Goal: Information Seeking & Learning: Learn about a topic

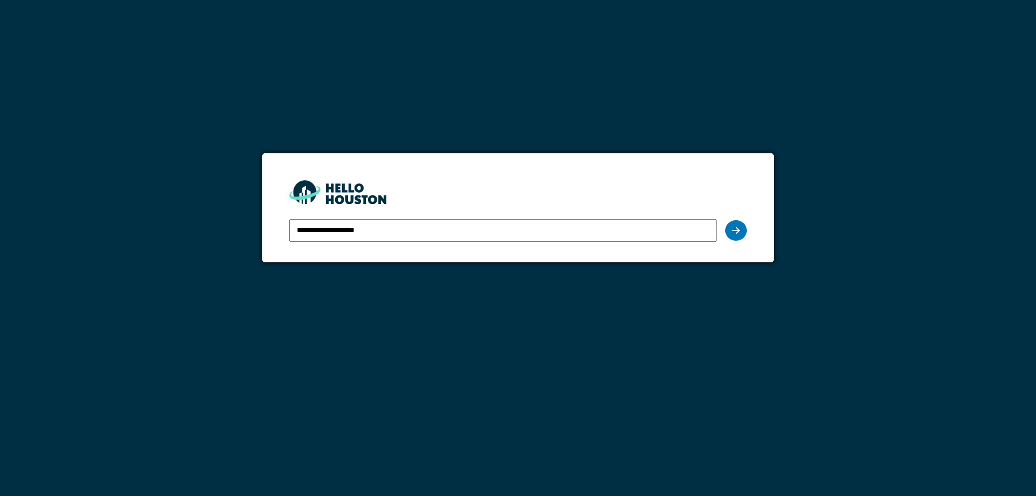
click at [738, 233] on icon at bounding box center [736, 230] width 8 height 9
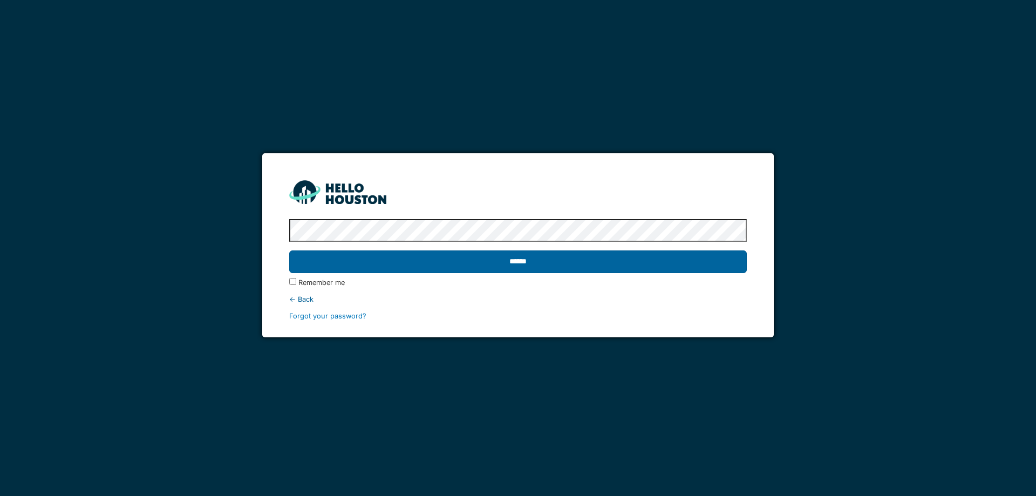
click at [645, 265] on input "******" at bounding box center [517, 261] width 457 height 23
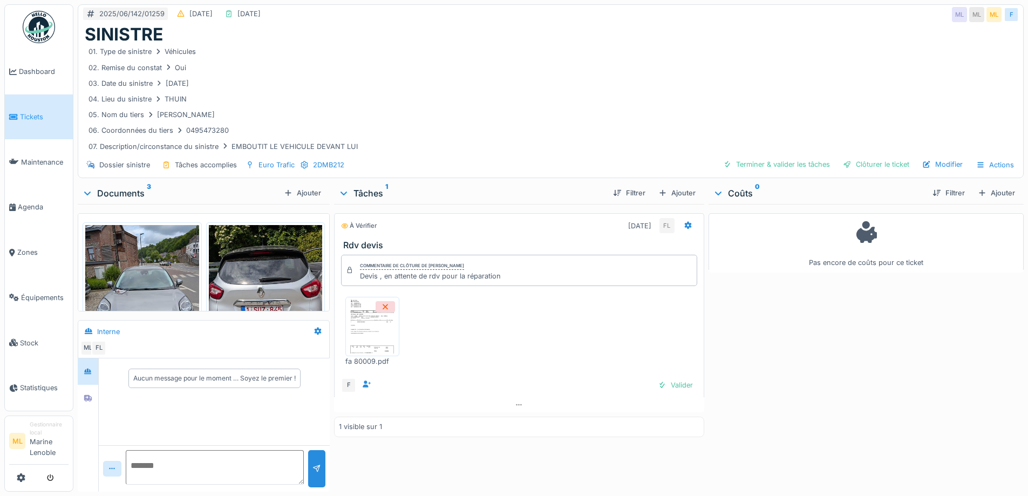
click at [39, 116] on span "Tickets" at bounding box center [44, 117] width 49 height 10
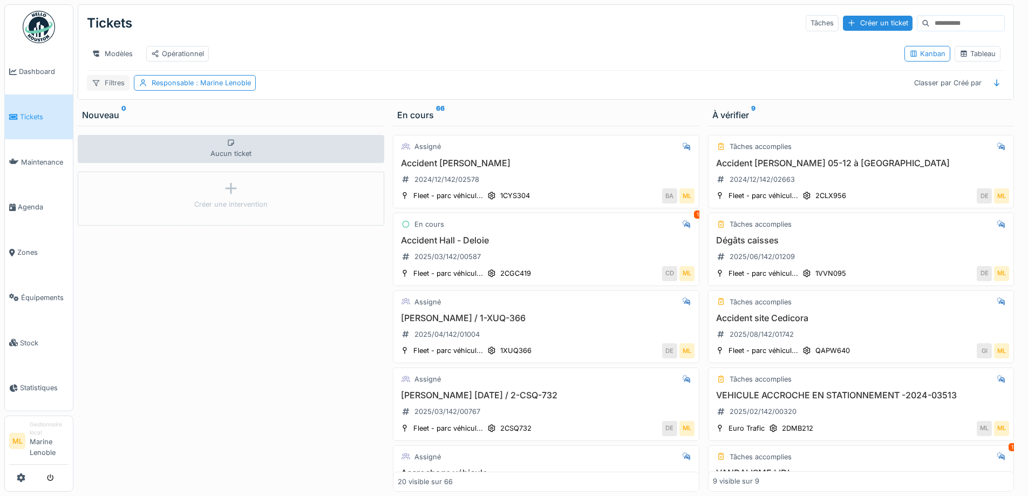
click at [113, 90] on div "Filtres" at bounding box center [108, 83] width 43 height 16
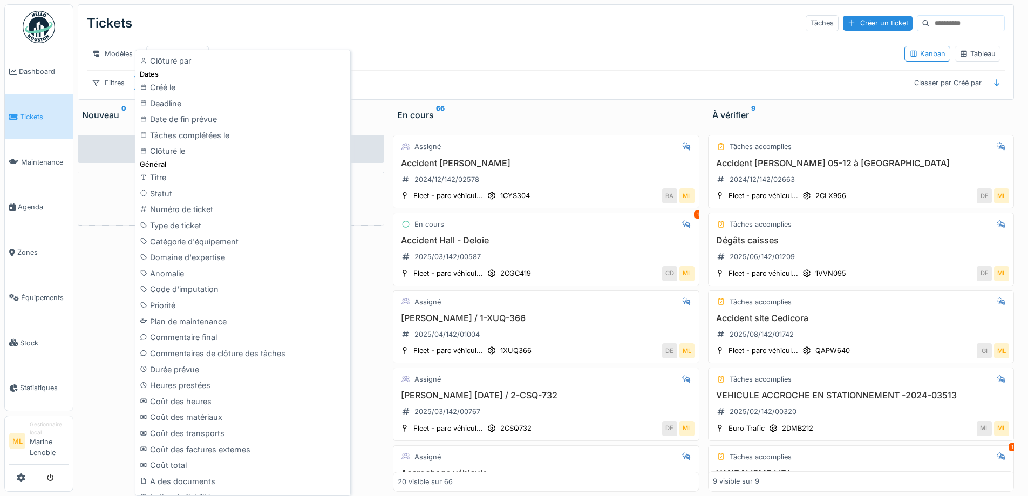
scroll to position [232, 0]
click at [174, 147] on div "Clôturé le" at bounding box center [243, 152] width 210 height 16
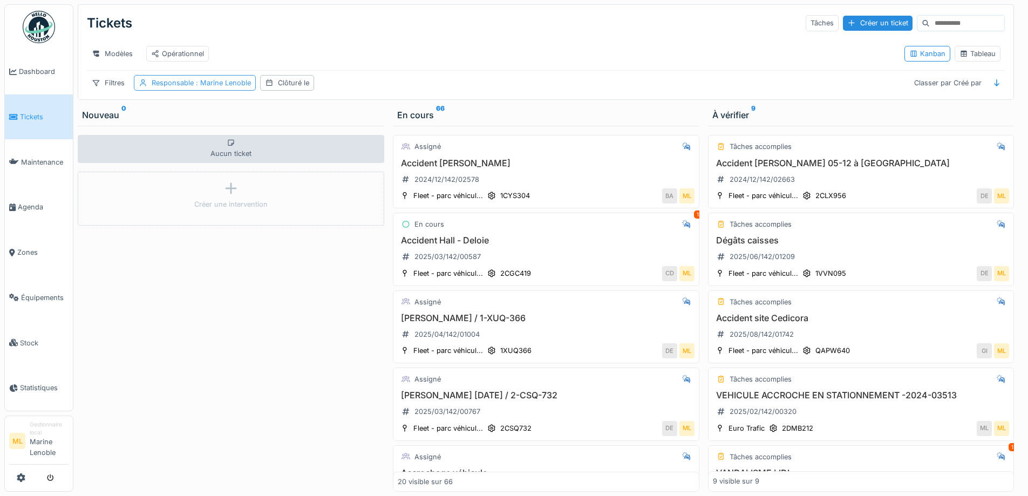
click at [226, 87] on span ": Marine Lenoble" at bounding box center [222, 83] width 57 height 8
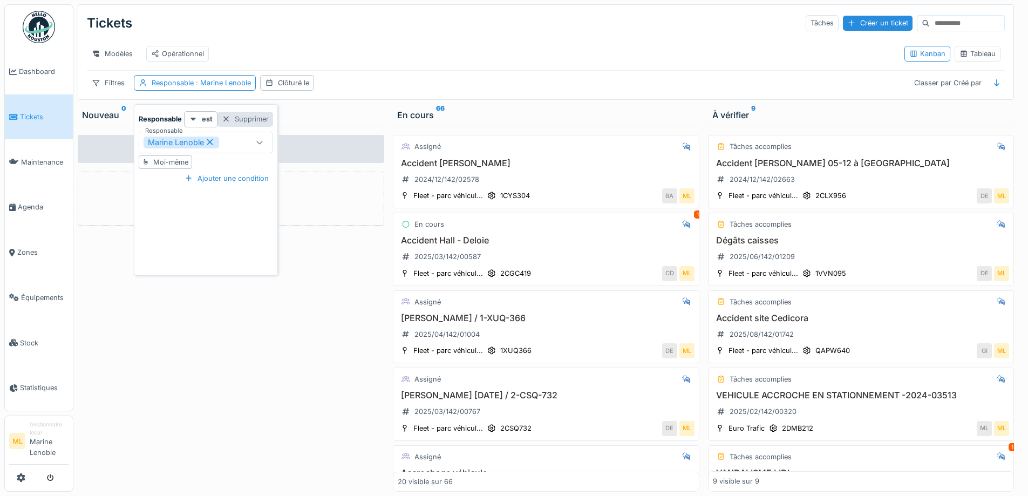
click at [223, 114] on div at bounding box center [226, 119] width 9 height 10
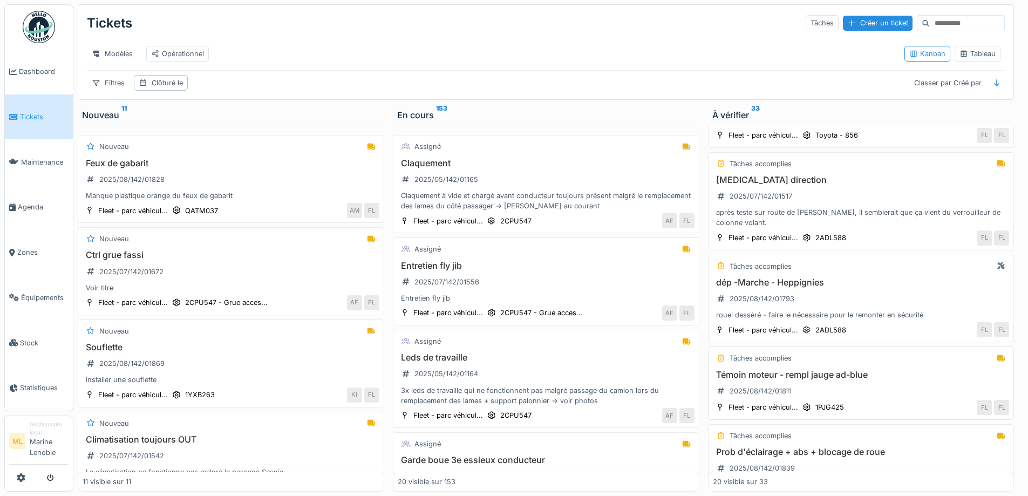
scroll to position [1403, 0]
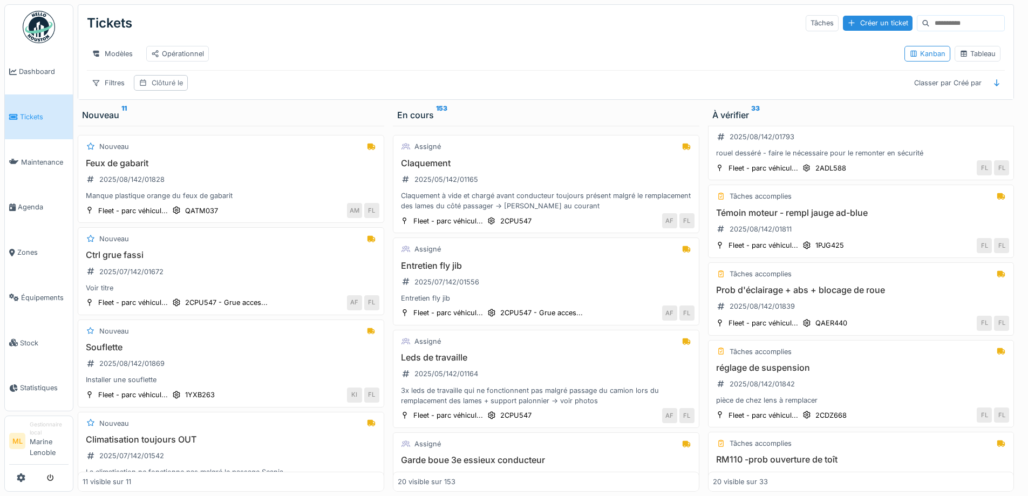
click at [181, 88] on div "Clôturé le" at bounding box center [167, 83] width 31 height 10
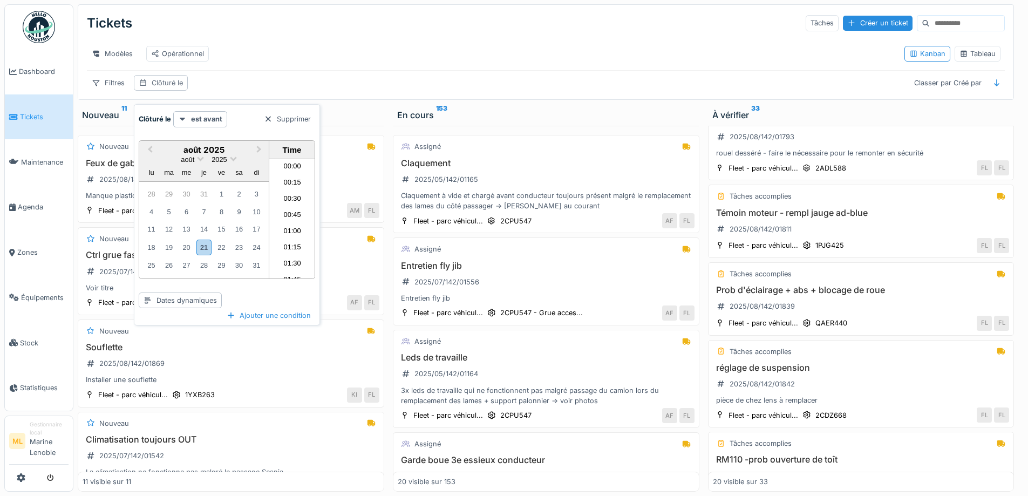
scroll to position [580, 0]
click at [264, 118] on div at bounding box center [268, 119] width 9 height 10
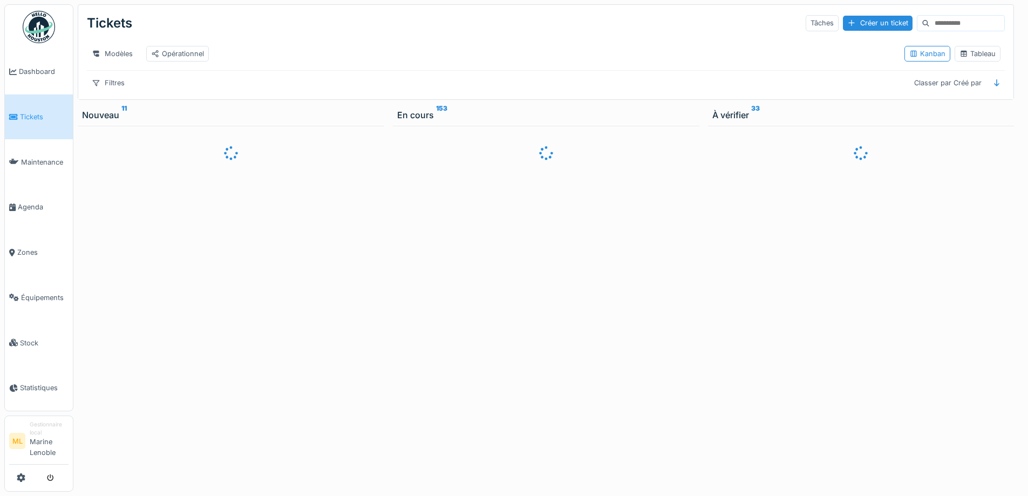
scroll to position [0, 0]
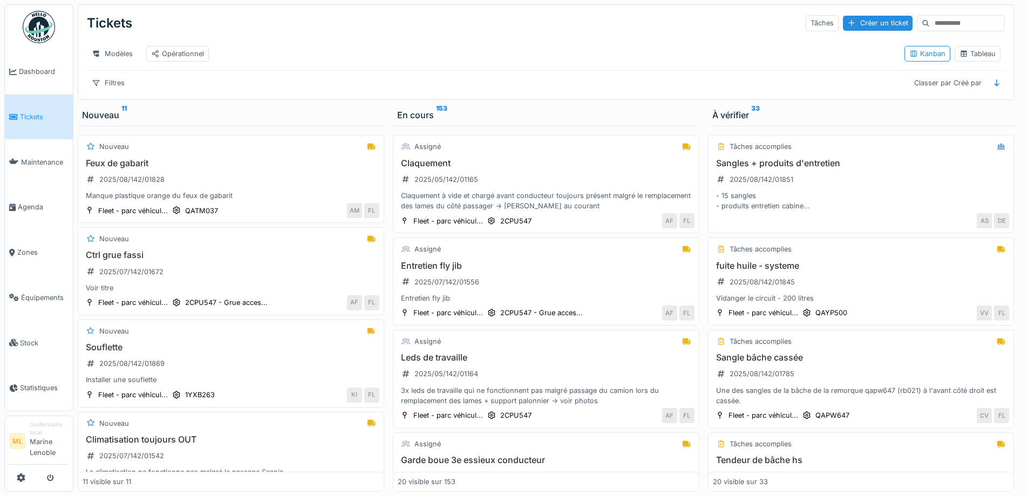
click at [31, 112] on span "Tickets" at bounding box center [44, 117] width 49 height 10
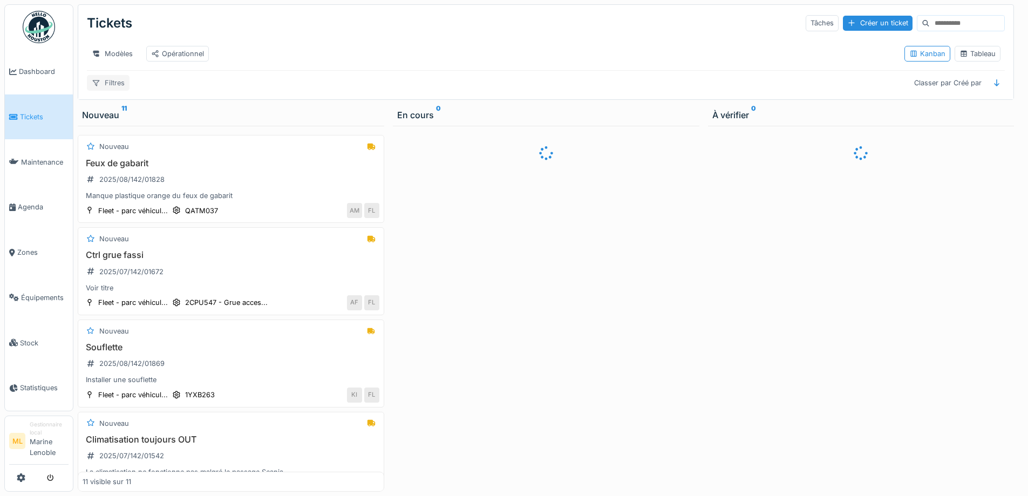
click at [99, 86] on icon at bounding box center [96, 82] width 9 height 7
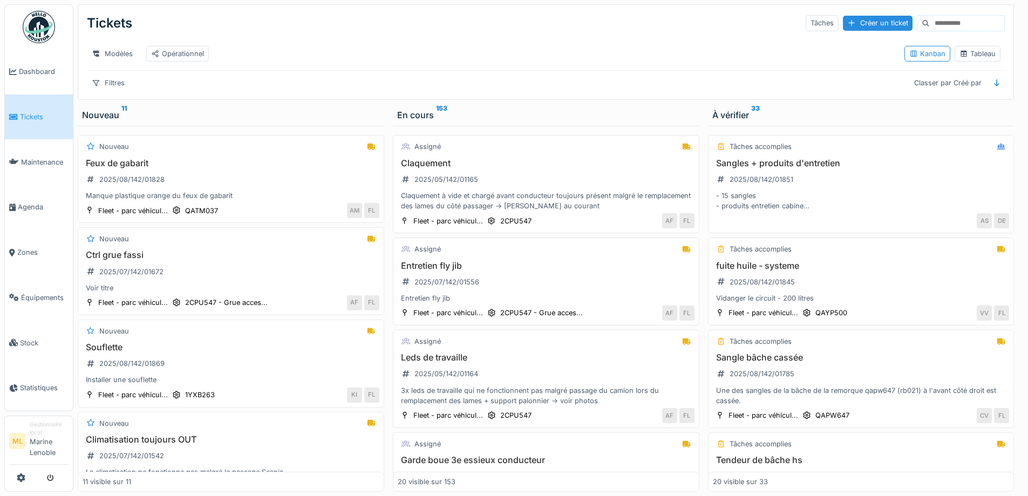
click at [551, 9] on div "Tickets Tâches Créer un ticket Modèles Opérationnel Kanban Tableau Filtres Clas…" at bounding box center [545, 52] width 935 height 94
click at [31, 77] on link "Dashboard" at bounding box center [39, 71] width 68 height 45
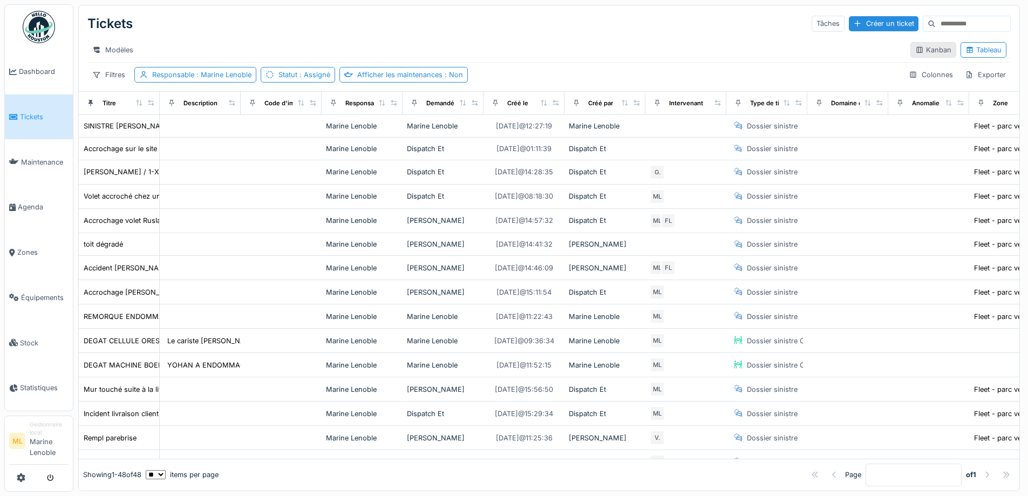
click at [924, 55] on div "Kanban" at bounding box center [933, 50] width 36 height 10
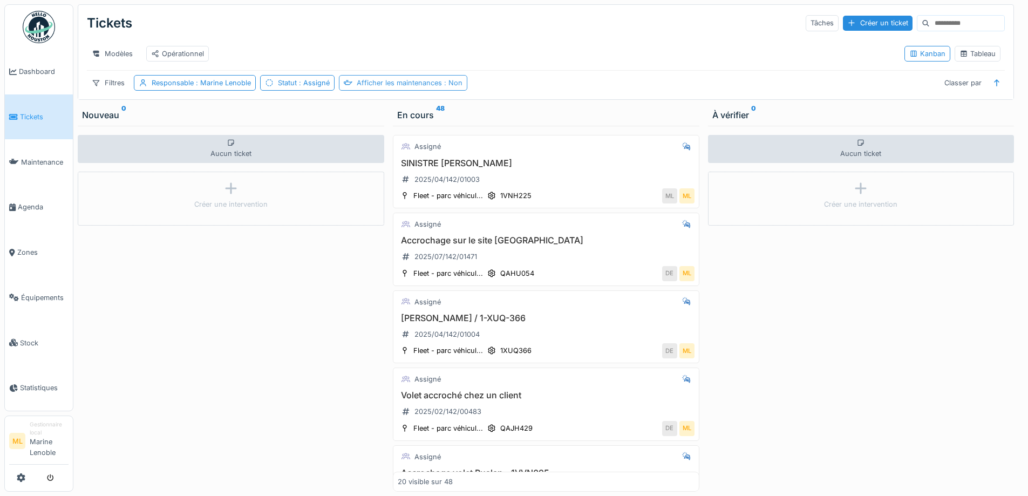
click at [452, 87] on span ": Non" at bounding box center [452, 83] width 21 height 8
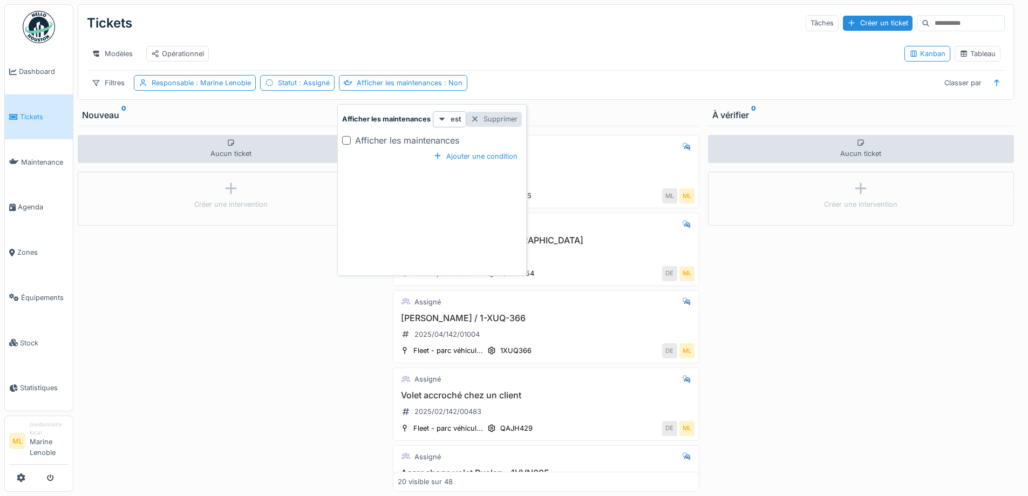
click at [473, 117] on div at bounding box center [474, 119] width 9 height 10
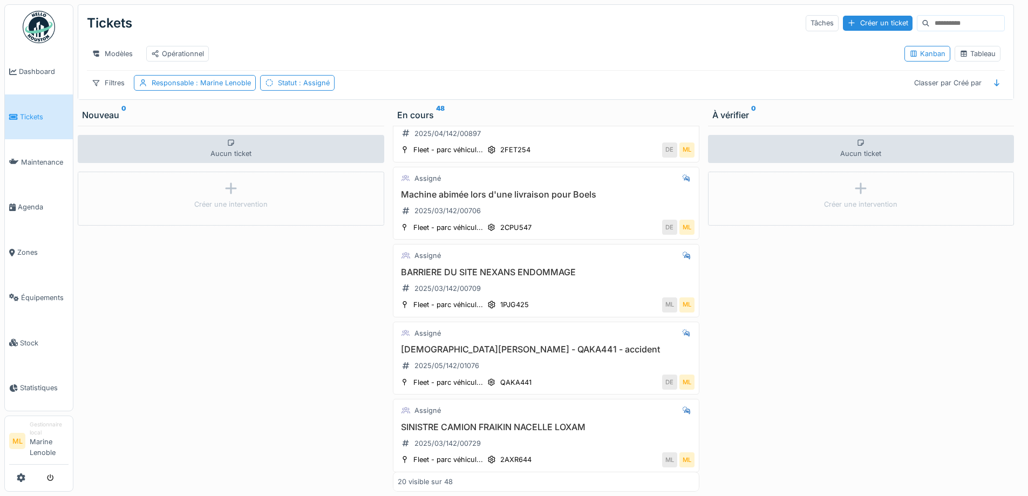
scroll to position [1266, 0]
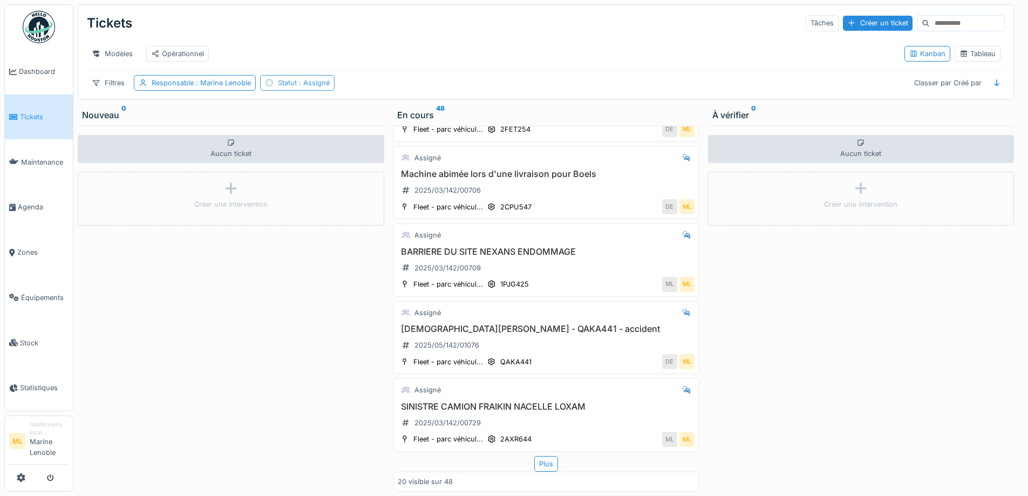
click at [292, 88] on div "Statut : Assigné" at bounding box center [304, 83] width 52 height 10
click at [309, 139] on icon at bounding box center [309, 142] width 10 height 8
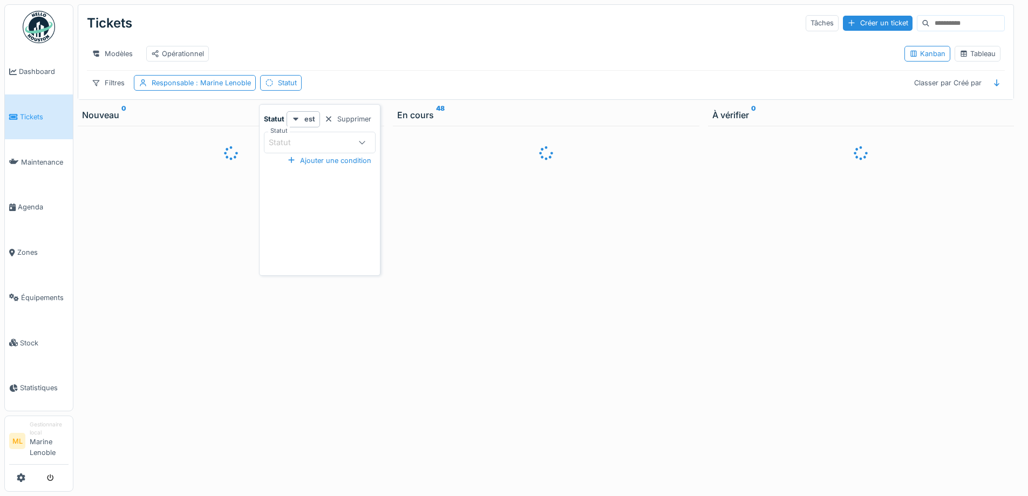
scroll to position [0, 0]
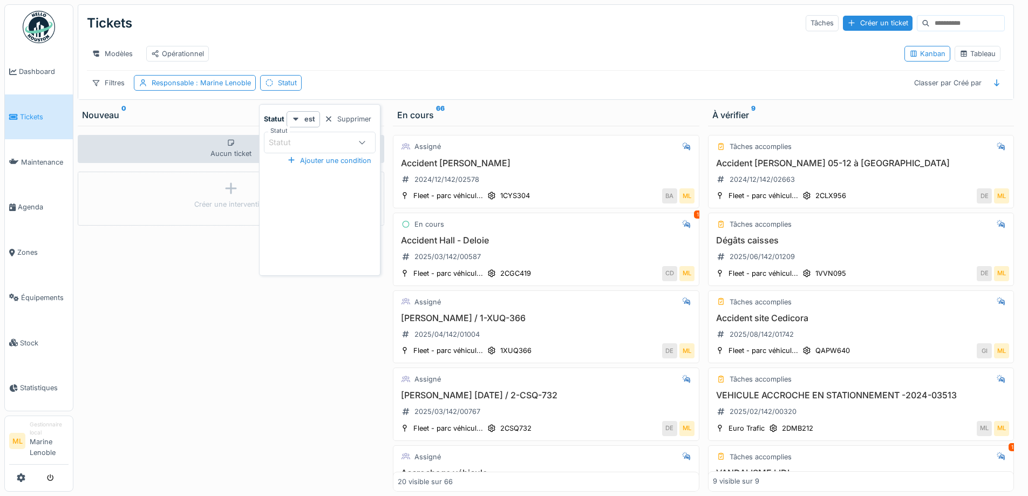
click at [363, 142] on icon at bounding box center [362, 142] width 9 height 7
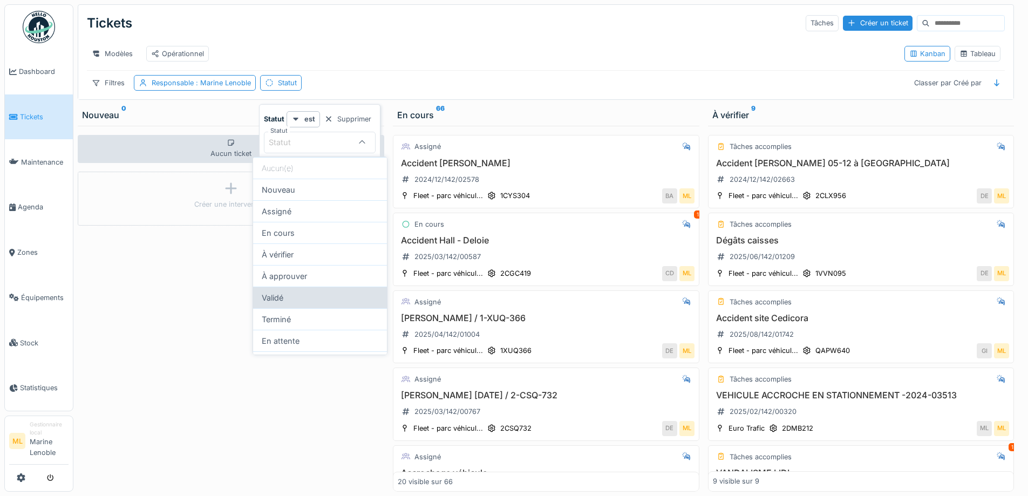
scroll to position [18, 0]
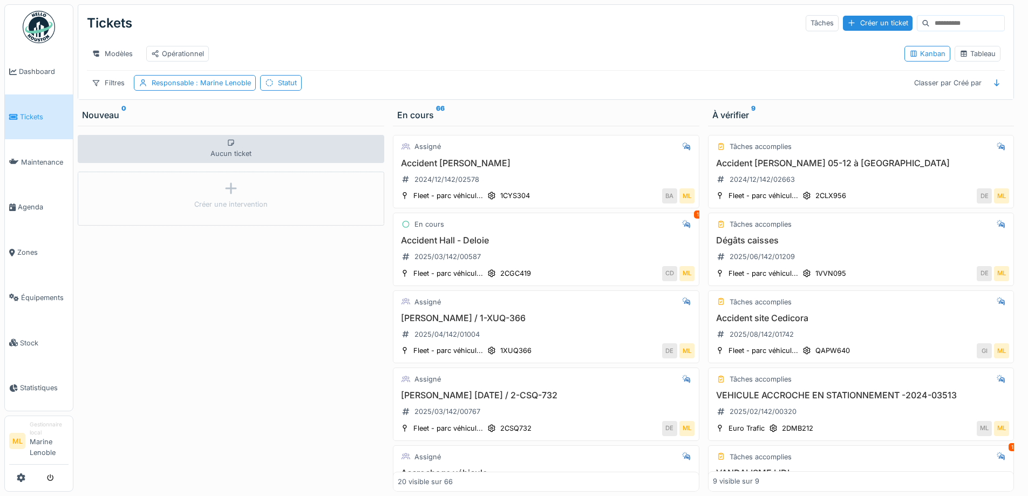
click at [470, 26] on div "Tickets Tâches Créer un ticket" at bounding box center [546, 23] width 918 height 28
click at [35, 72] on span "Dashboard" at bounding box center [44, 71] width 50 height 10
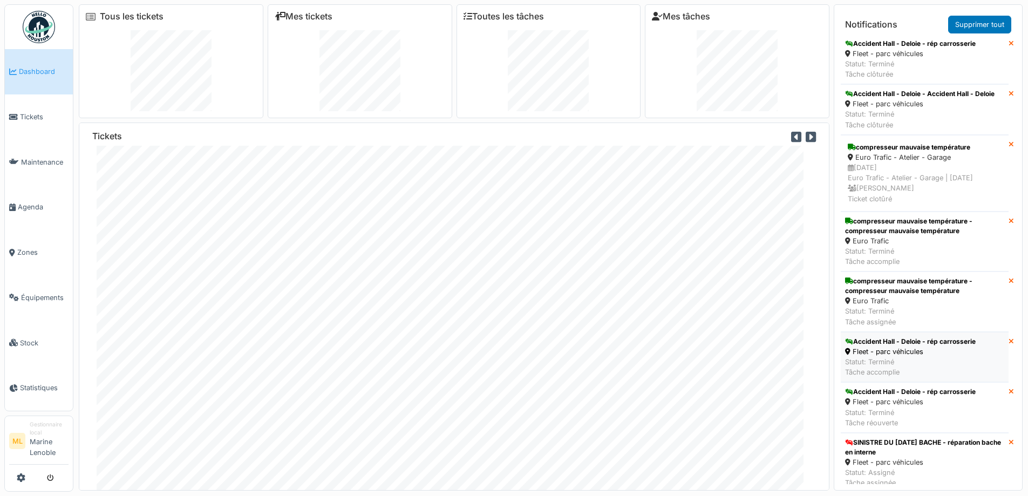
scroll to position [2877, 0]
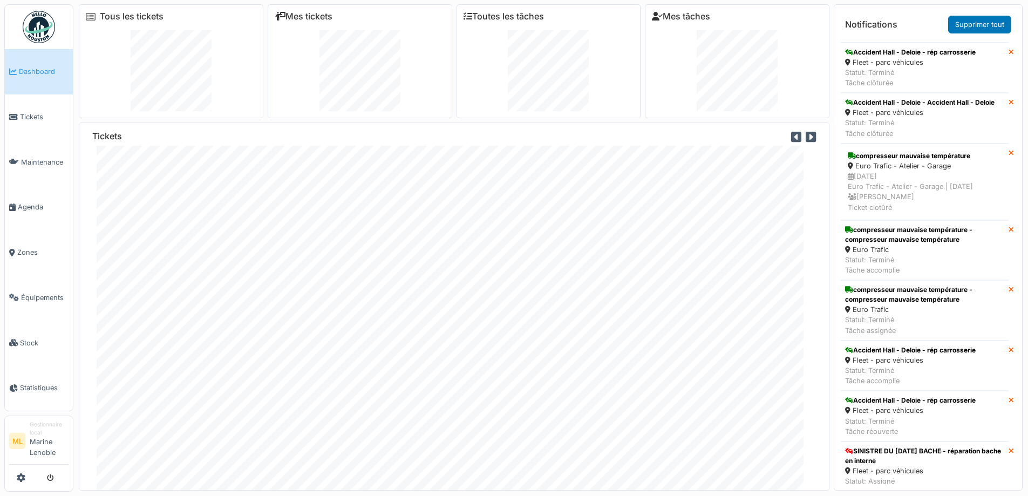
click at [31, 67] on span "Dashboard" at bounding box center [44, 71] width 50 height 10
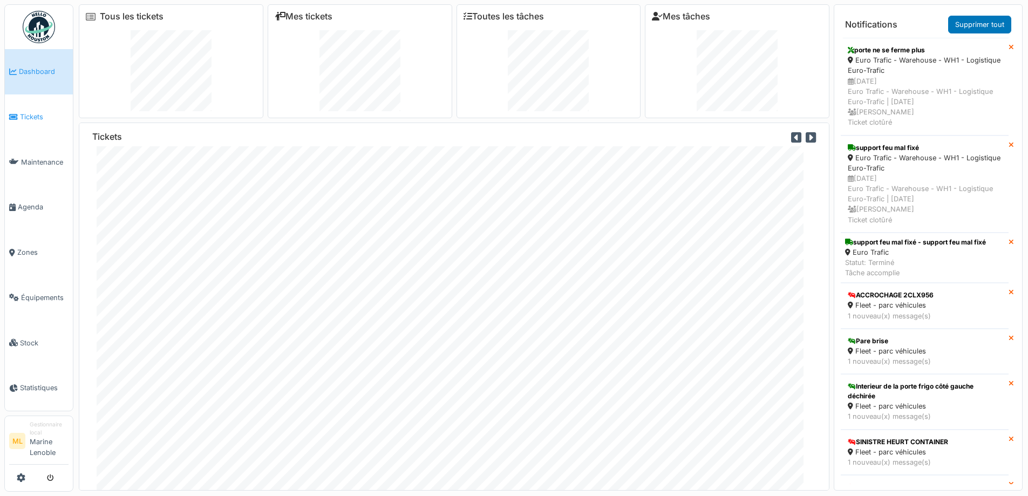
click at [44, 107] on link "Tickets" at bounding box center [39, 116] width 68 height 45
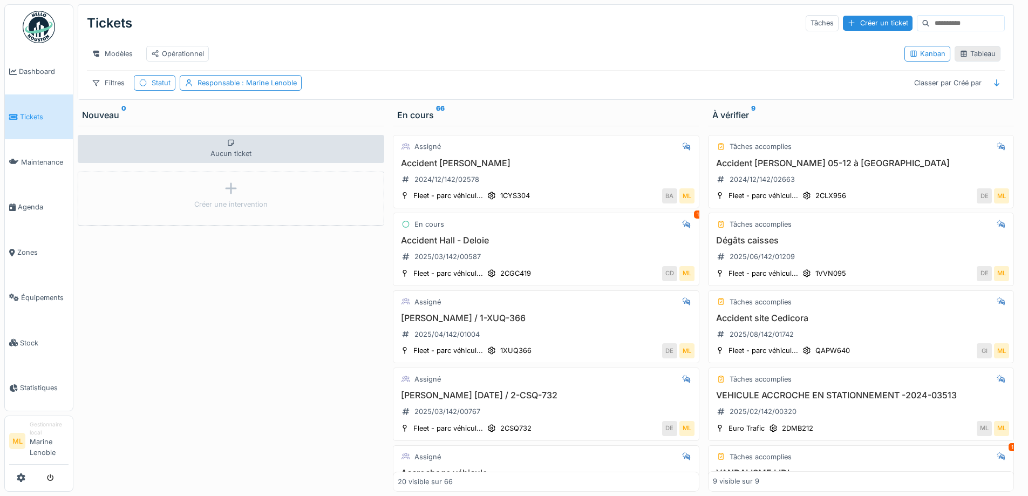
click at [972, 56] on div "Tableau" at bounding box center [977, 54] width 36 height 10
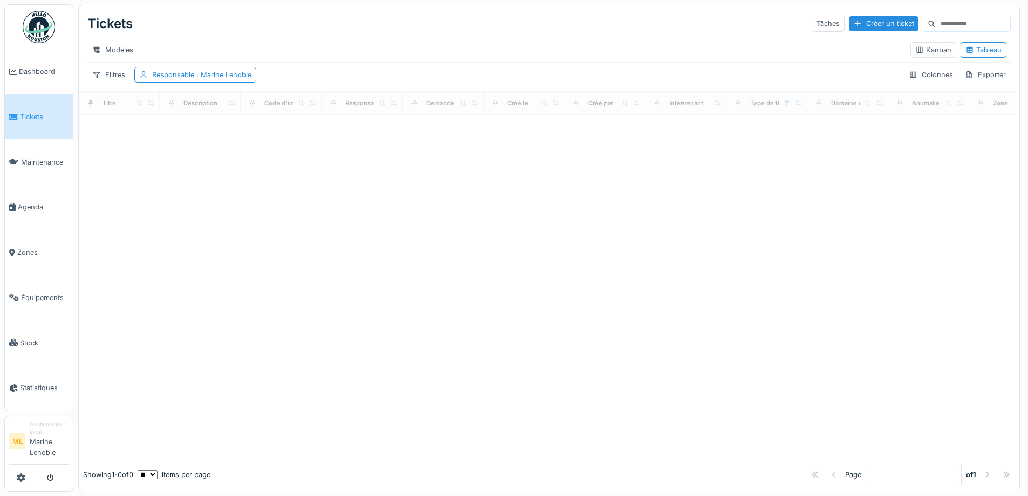
click at [936, 24] on input at bounding box center [973, 23] width 74 height 15
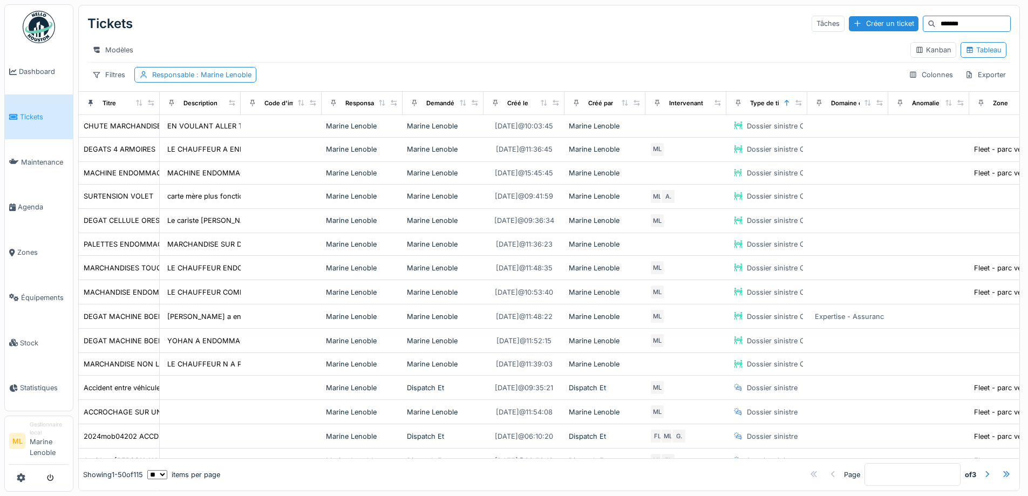
type input "*******"
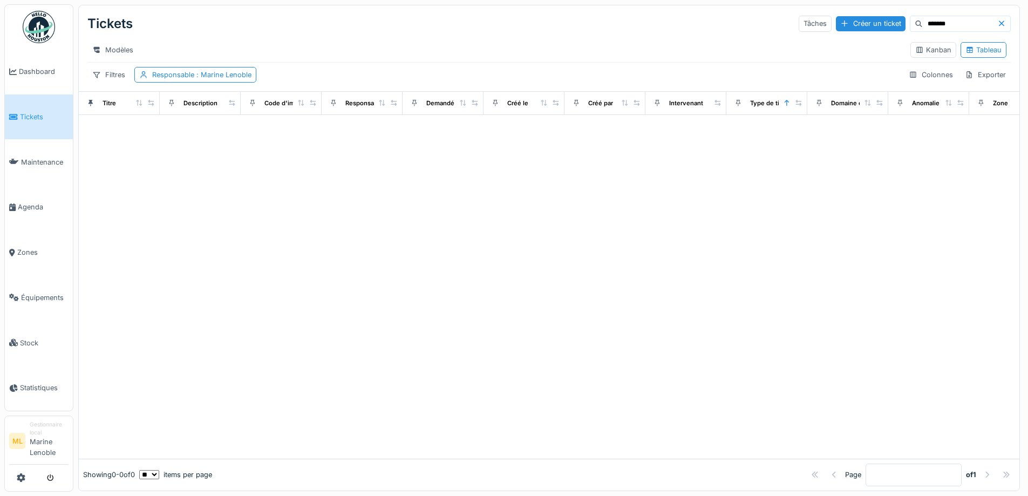
click at [997, 19] on div at bounding box center [1003, 23] width 13 height 10
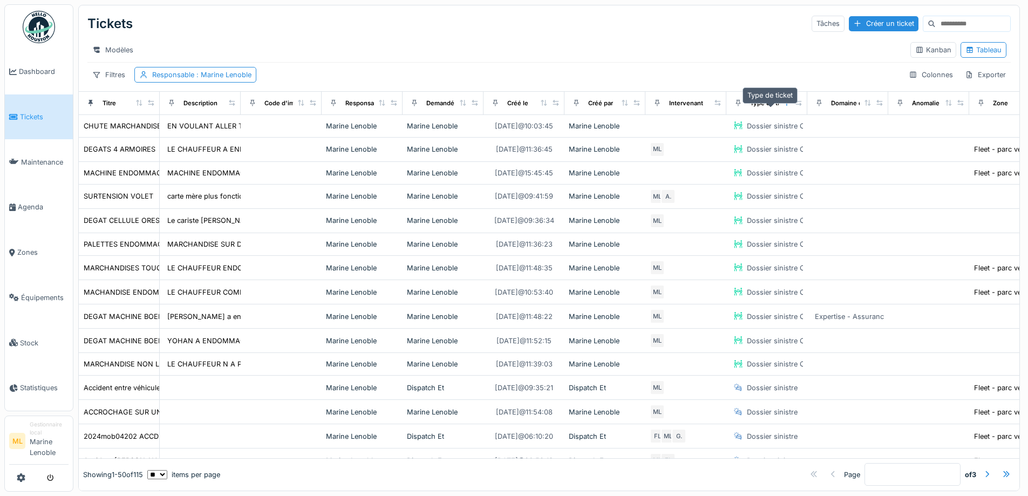
click at [759, 108] on div "Type de ticket" at bounding box center [771, 103] width 42 height 9
click at [740, 106] on icon at bounding box center [738, 103] width 8 height 6
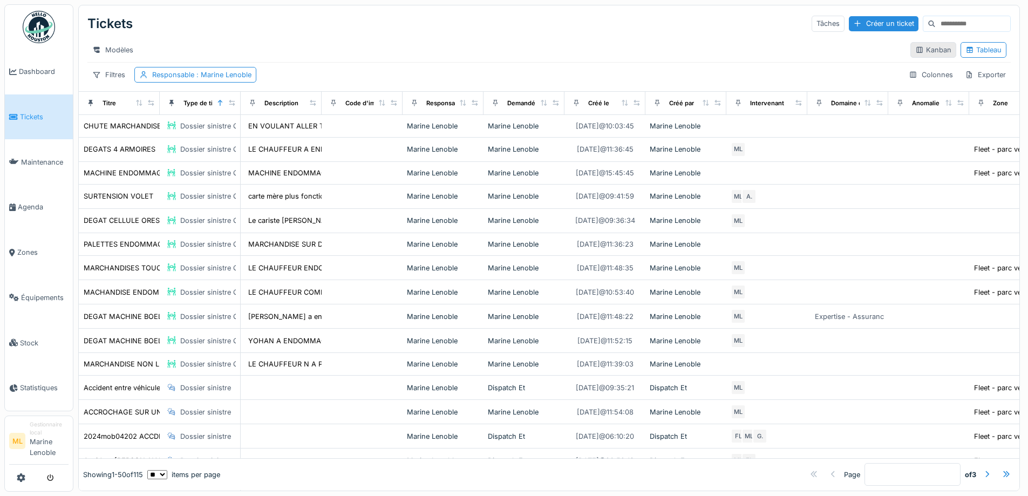
click at [915, 49] on div "Kanban" at bounding box center [933, 50] width 36 height 10
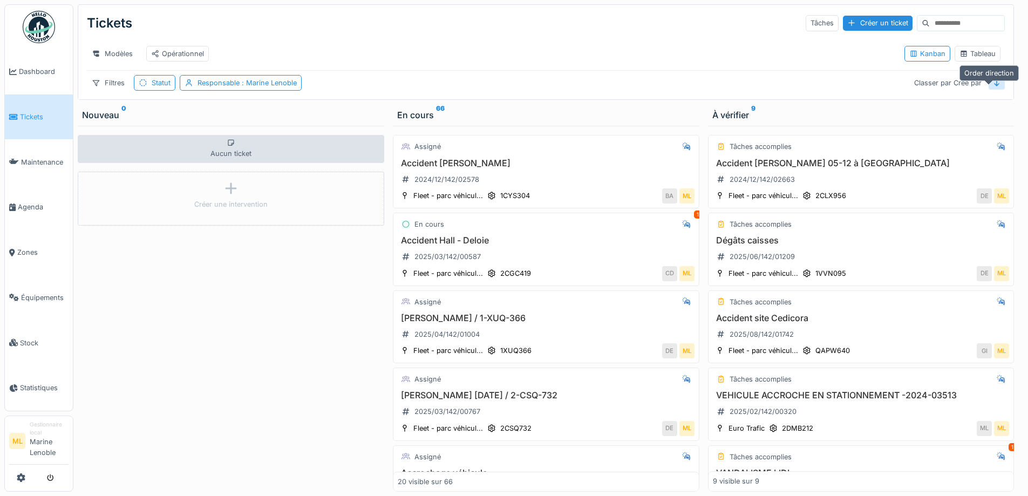
click at [992, 88] on div at bounding box center [996, 83] width 9 height 10
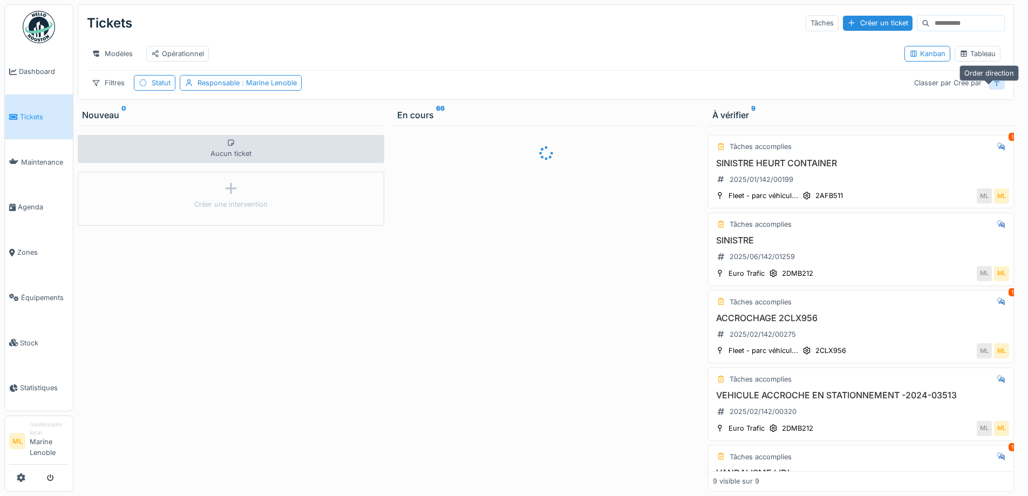
click at [992, 88] on div at bounding box center [996, 83] width 9 height 10
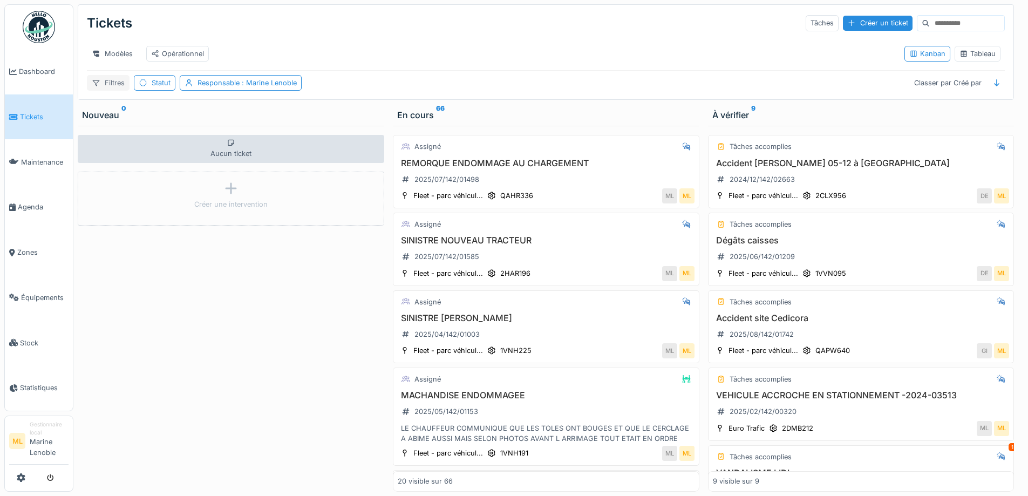
click at [116, 91] on div "Filtres" at bounding box center [108, 83] width 43 height 16
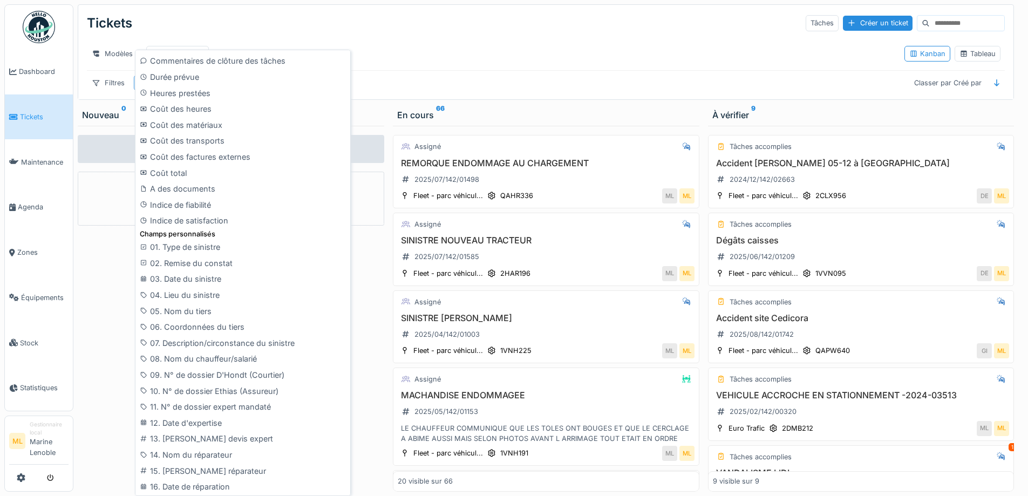
scroll to position [512, 0]
click at [194, 243] on div "01. Type de sinistre" at bounding box center [243, 244] width 210 height 16
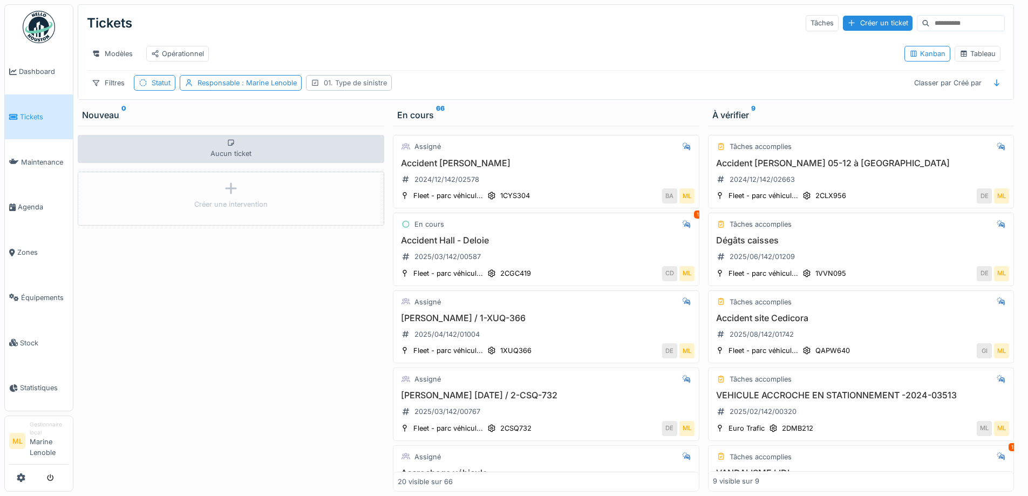
click at [385, 87] on div "01. Type de sinistre" at bounding box center [355, 83] width 63 height 10
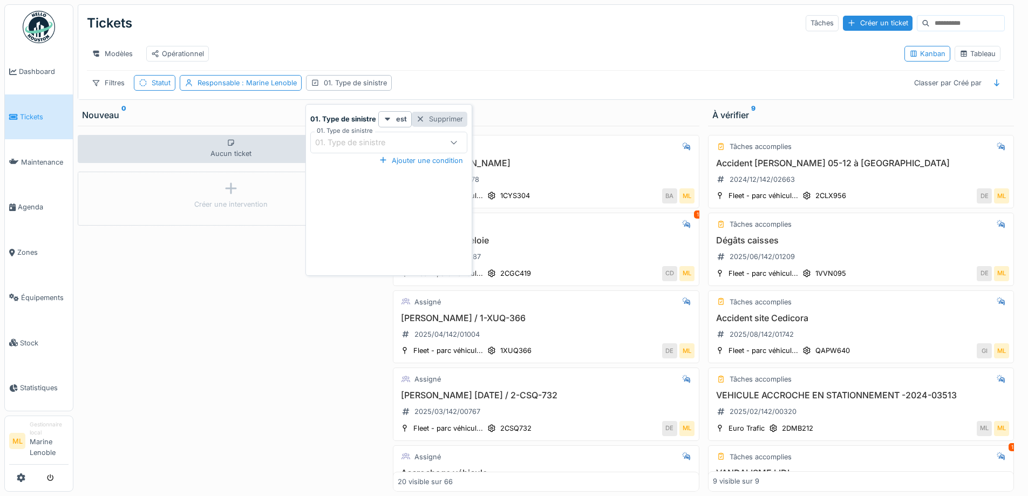
click at [417, 115] on div at bounding box center [420, 119] width 9 height 10
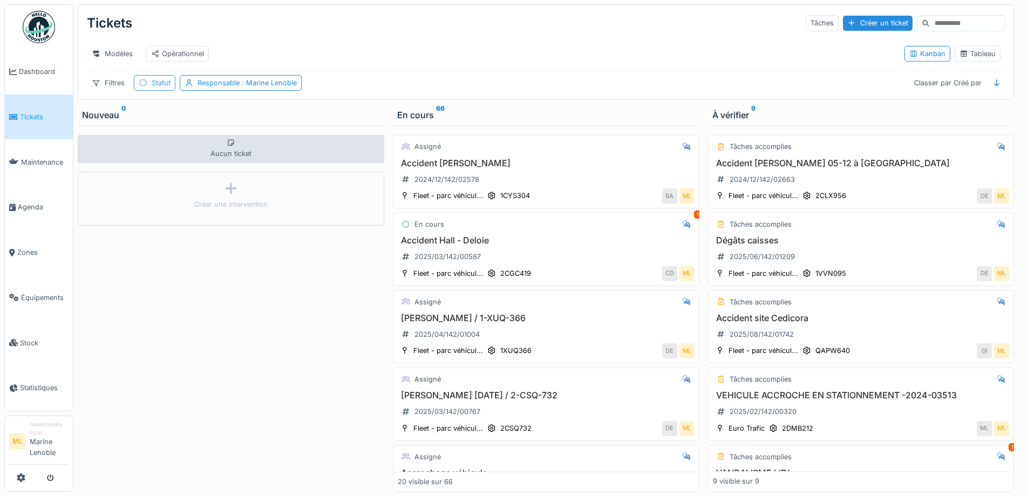
click at [171, 90] on div "Statut" at bounding box center [155, 83] width 42 height 16
click at [201, 117] on div at bounding box center [203, 119] width 9 height 10
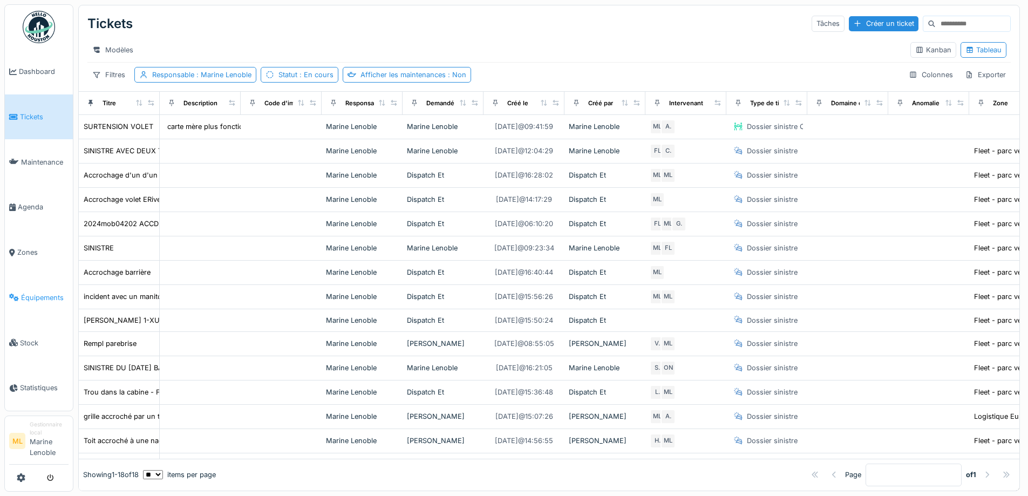
click at [39, 303] on span "Équipements" at bounding box center [44, 297] width 47 height 10
click at [35, 292] on span "Équipements" at bounding box center [44, 297] width 47 height 10
click at [32, 297] on span "Équipements" at bounding box center [44, 297] width 47 height 10
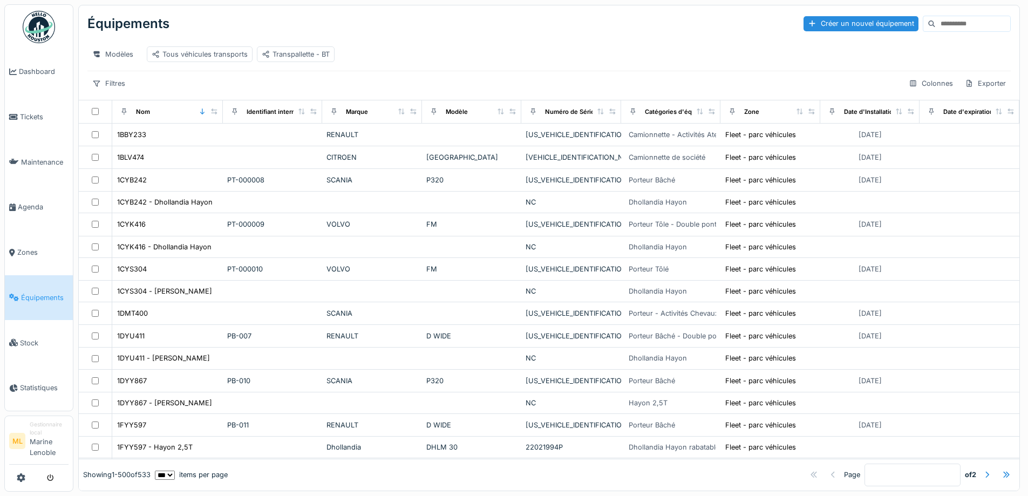
click at [963, 26] on input at bounding box center [973, 23] width 74 height 15
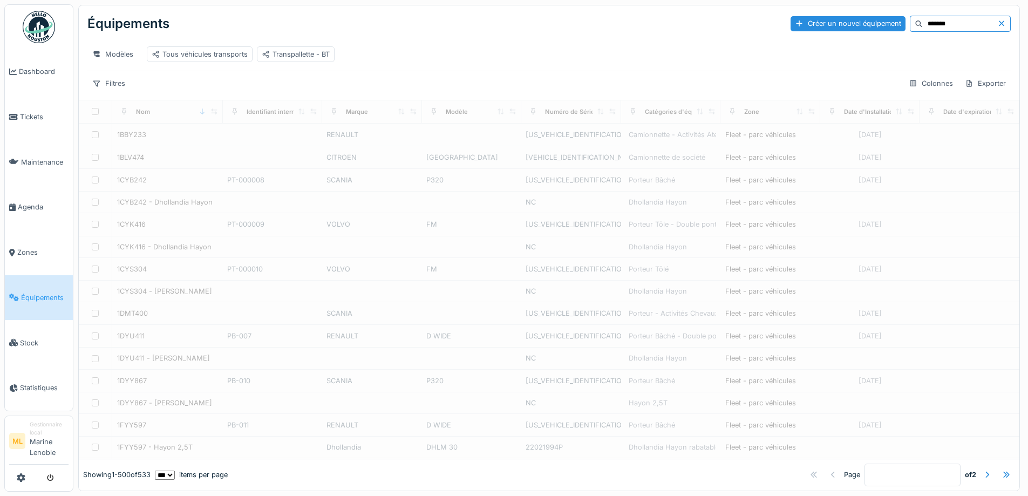
type input "*******"
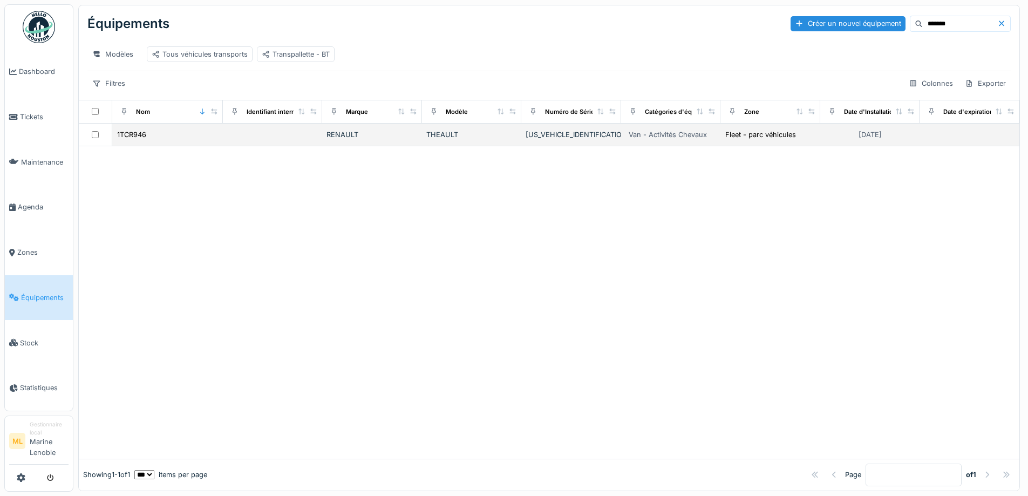
click at [371, 140] on div "RENAULT" at bounding box center [371, 134] width 91 height 10
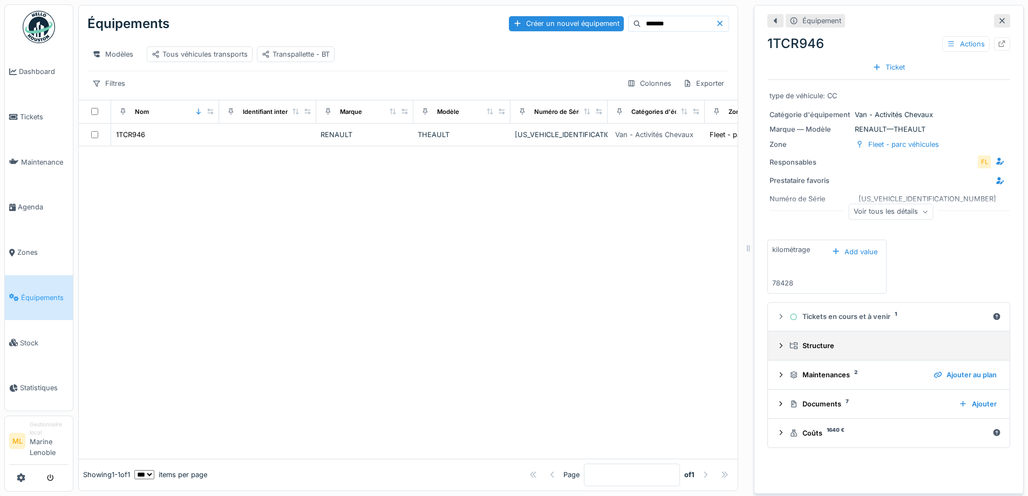
click at [780, 345] on icon at bounding box center [781, 345] width 3 height 5
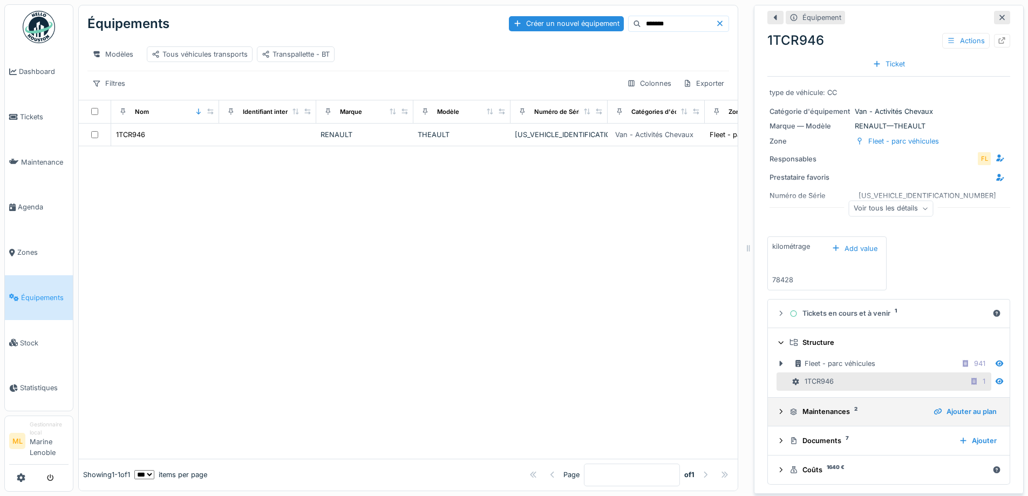
scroll to position [4, 0]
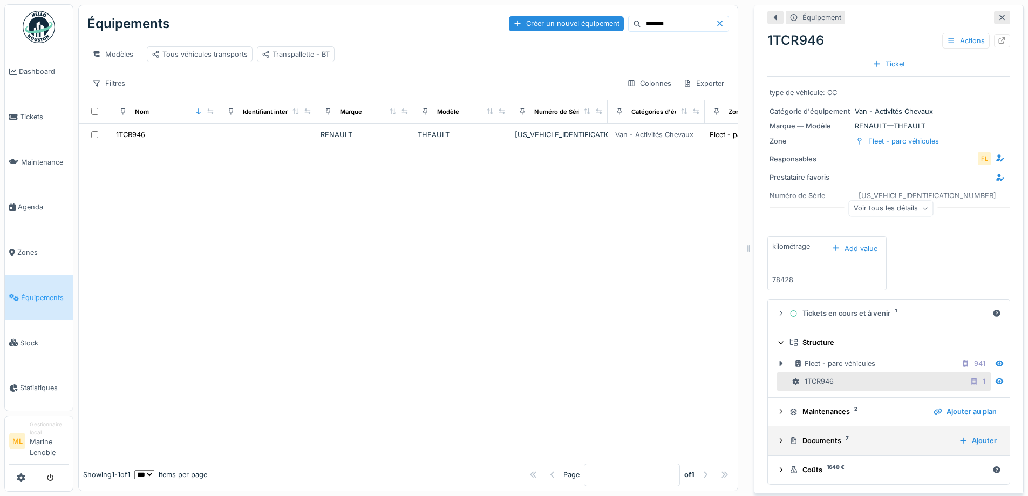
click at [776, 438] on icon at bounding box center [780, 440] width 9 height 7
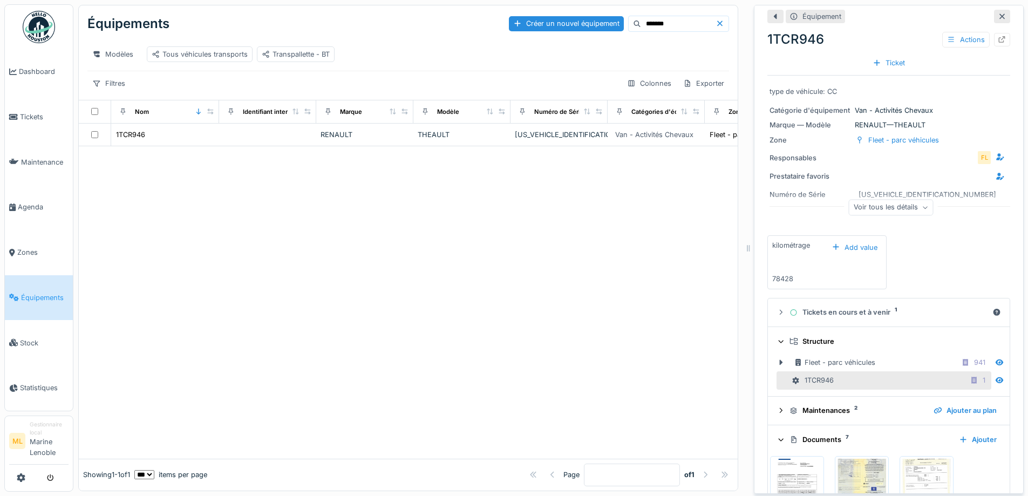
scroll to position [284, 0]
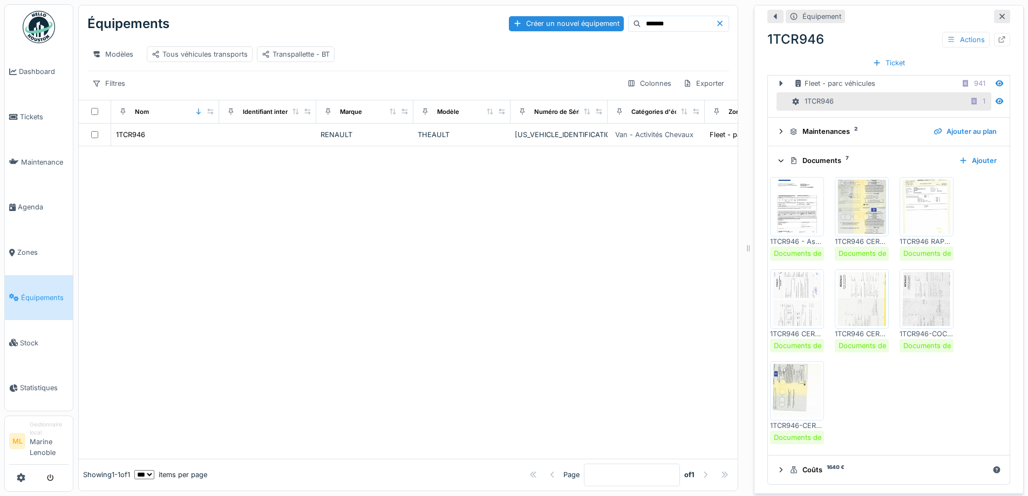
click at [865, 202] on img at bounding box center [861, 207] width 49 height 54
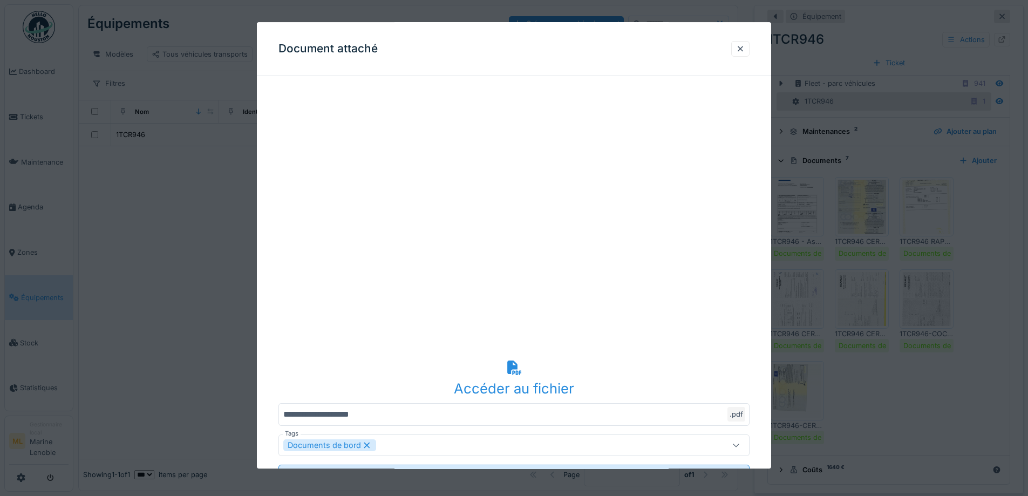
click at [902, 204] on div at bounding box center [514, 248] width 1028 height 496
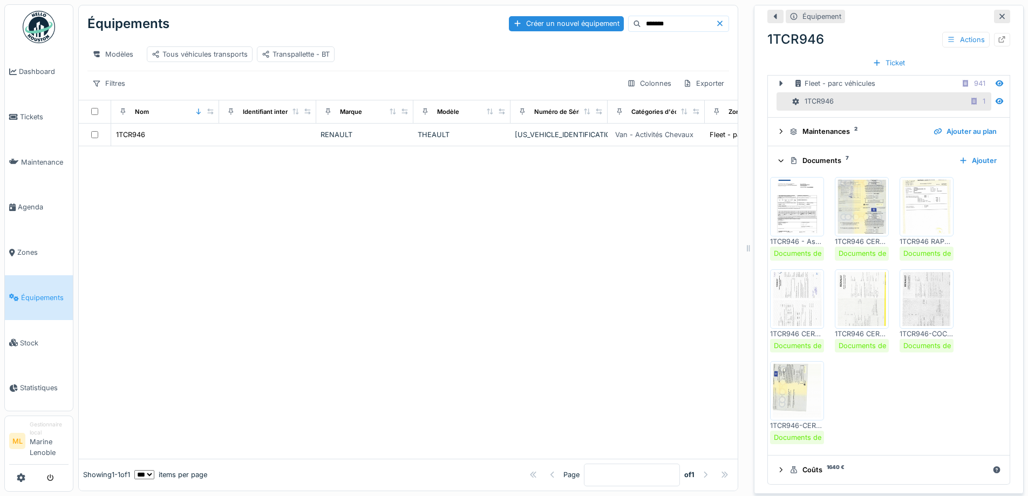
click at [791, 207] on img at bounding box center [797, 207] width 49 height 54
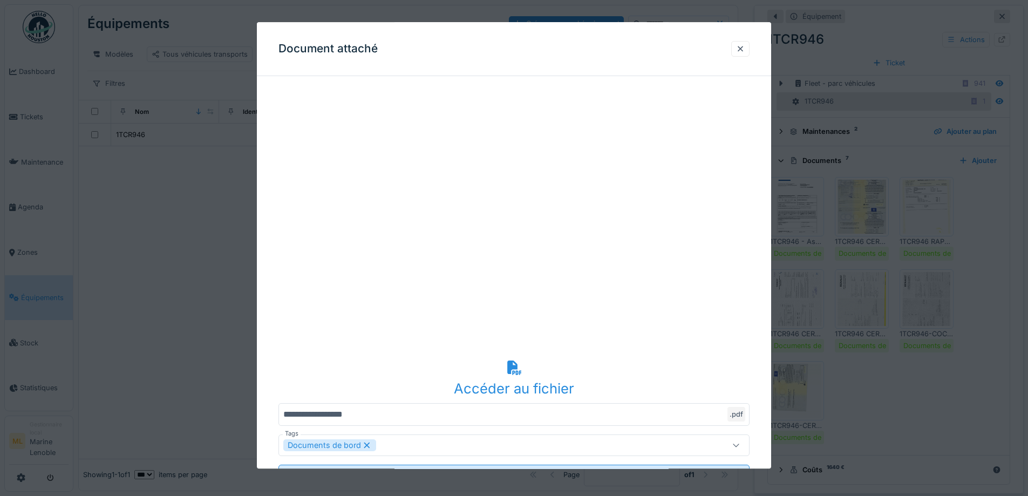
drag, startPoint x: 733, startPoint y: 47, endPoint x: 742, endPoint y: 47, distance: 8.6
click at [735, 47] on div "Document attaché" at bounding box center [514, 49] width 514 height 54
click at [743, 47] on div at bounding box center [740, 49] width 9 height 10
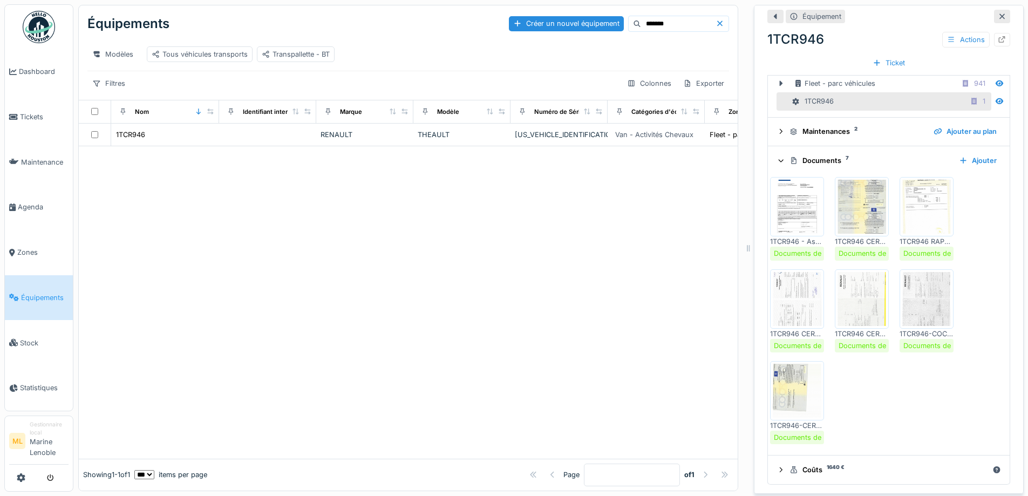
click at [902, 219] on img at bounding box center [926, 207] width 49 height 54
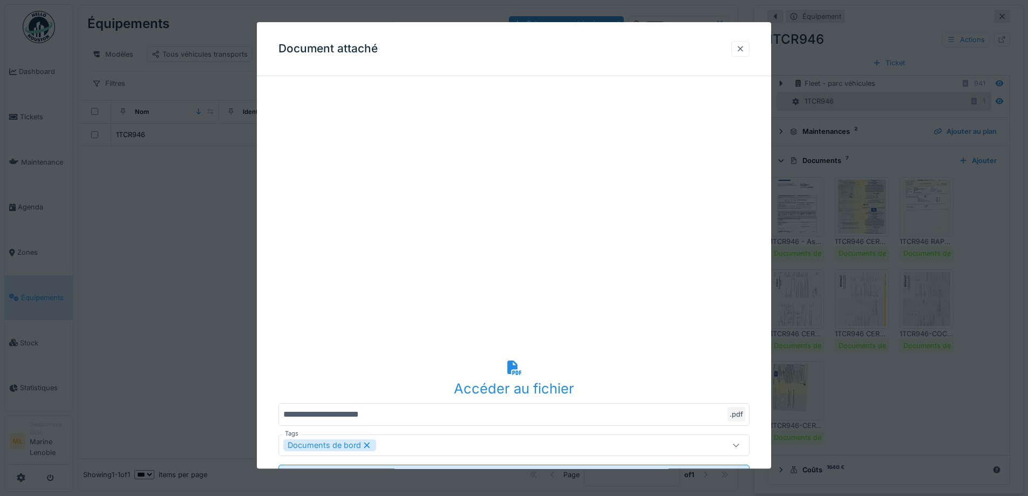
click at [745, 51] on div at bounding box center [740, 49] width 9 height 10
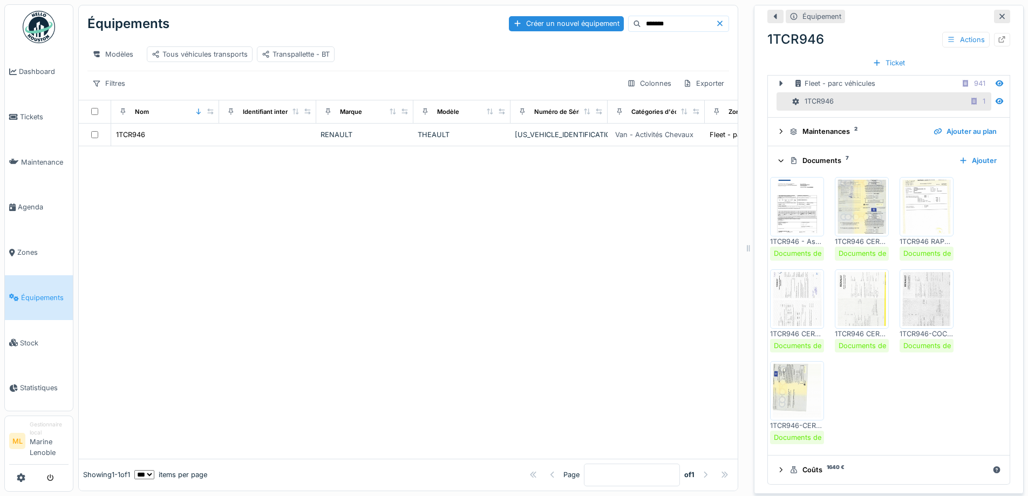
click at [849, 211] on img at bounding box center [861, 207] width 49 height 54
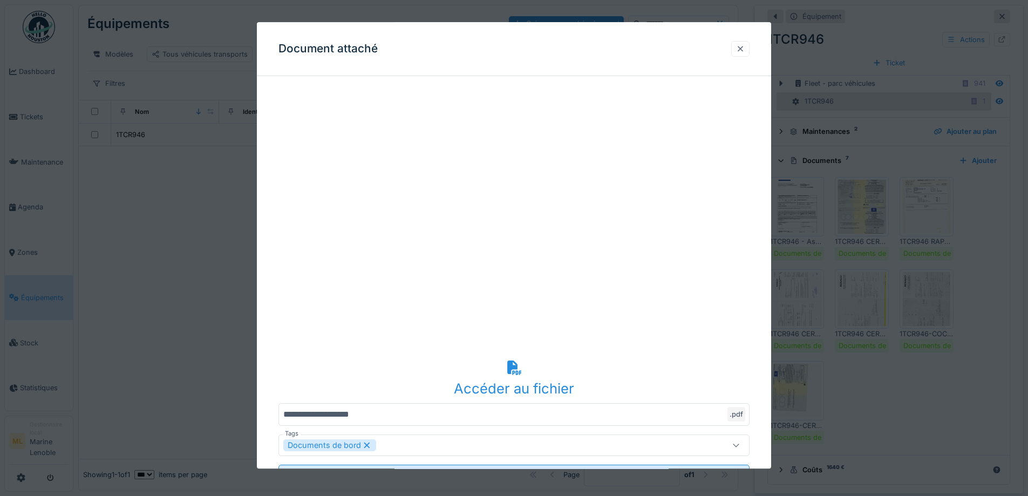
click at [745, 45] on div at bounding box center [740, 49] width 9 height 10
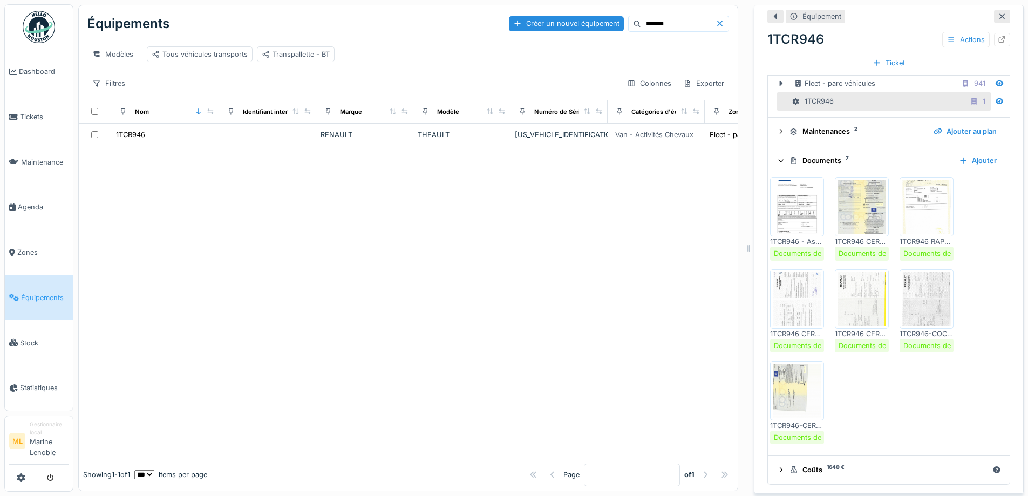
click at [923, 214] on img at bounding box center [926, 207] width 49 height 54
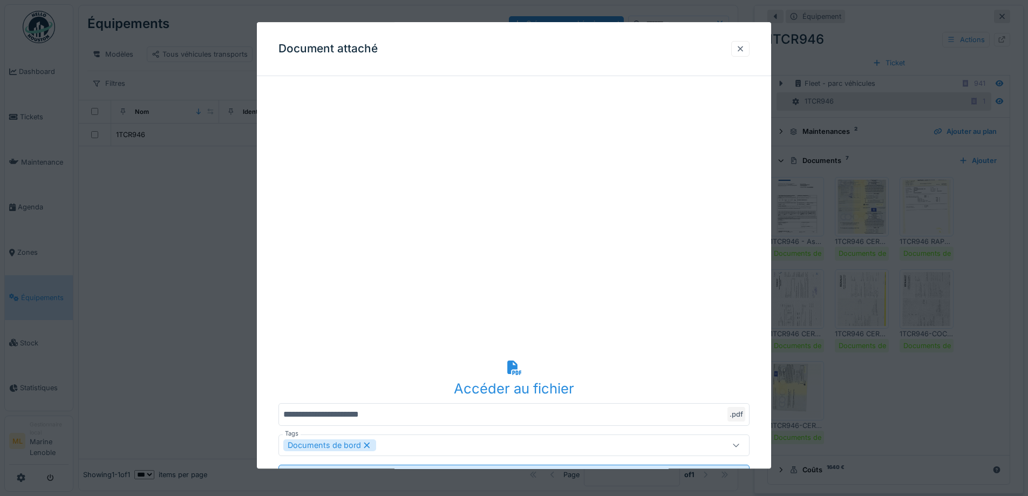
click at [745, 46] on div at bounding box center [740, 49] width 9 height 10
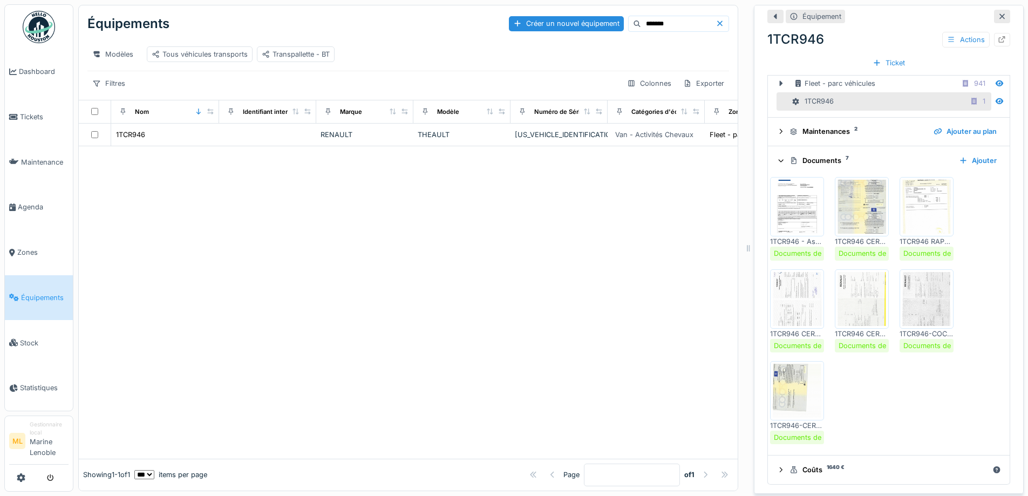
click at [855, 216] on img at bounding box center [861, 207] width 49 height 54
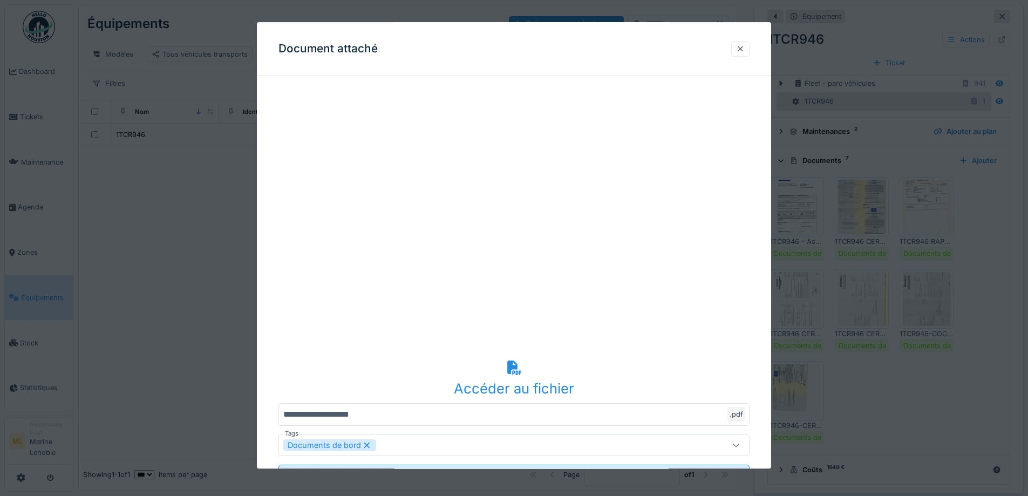
click at [740, 45] on div at bounding box center [740, 49] width 9 height 10
